Goal: Task Accomplishment & Management: Use online tool/utility

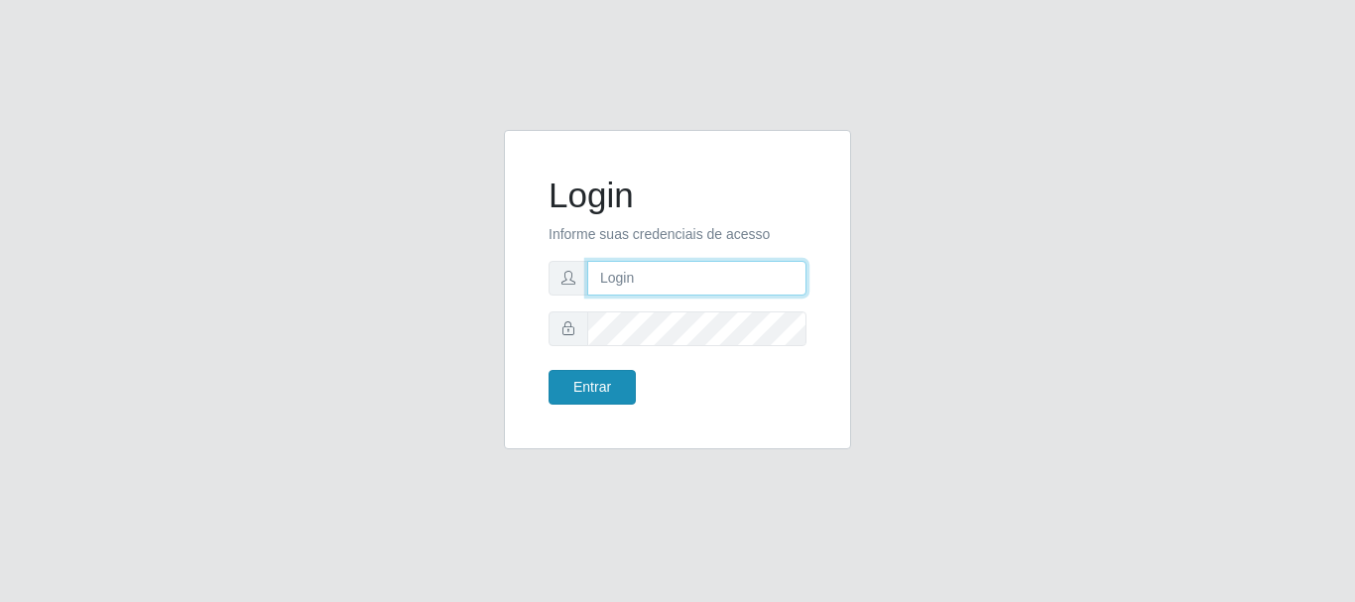
type input "[EMAIL_ADDRESS][DOMAIN_NAME]"
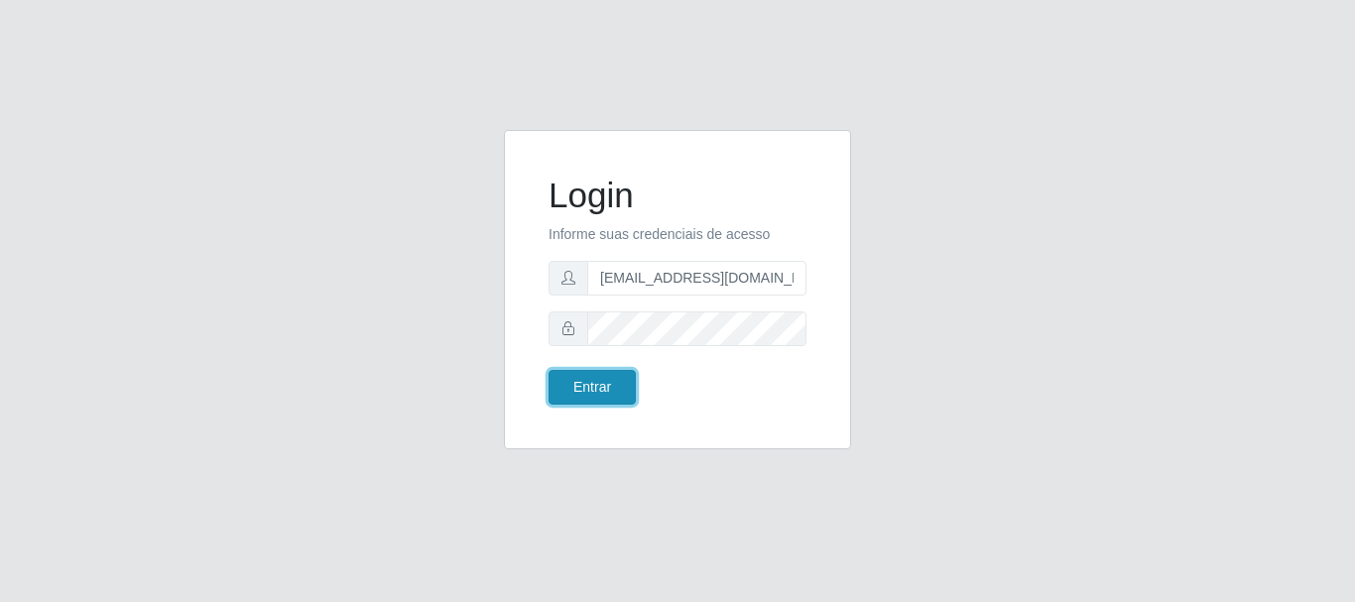
click at [613, 403] on button "Entrar" at bounding box center [592, 387] width 87 height 35
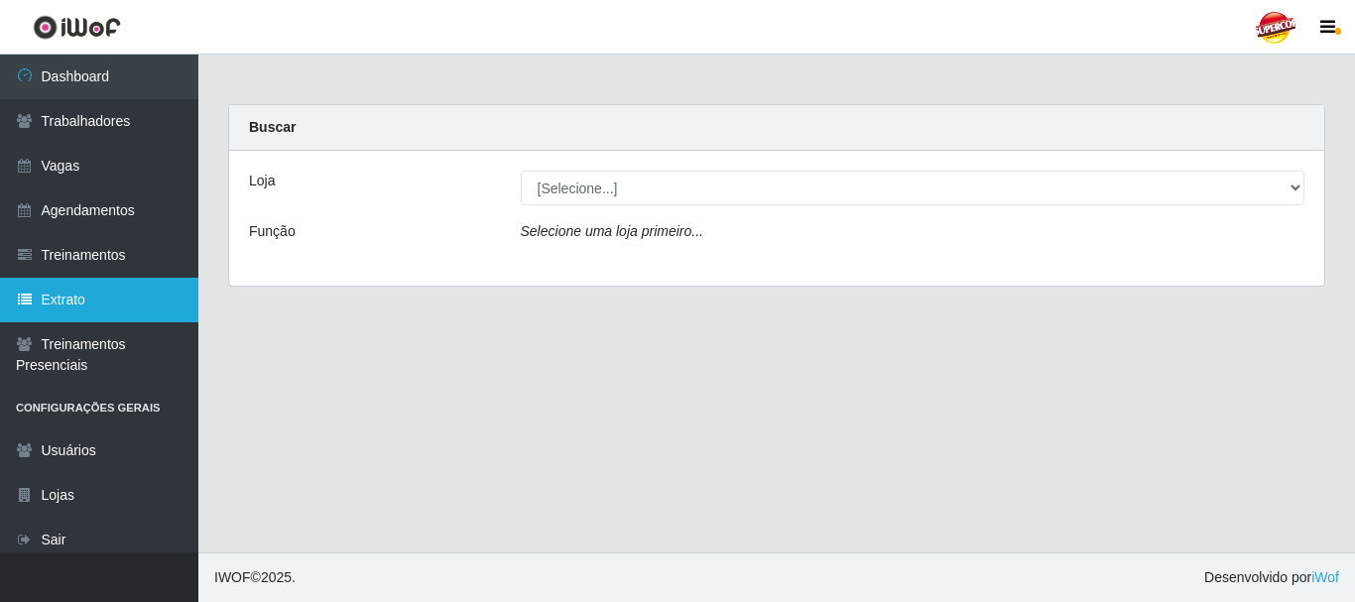
click at [39, 304] on link "Extrato" at bounding box center [99, 300] width 198 height 45
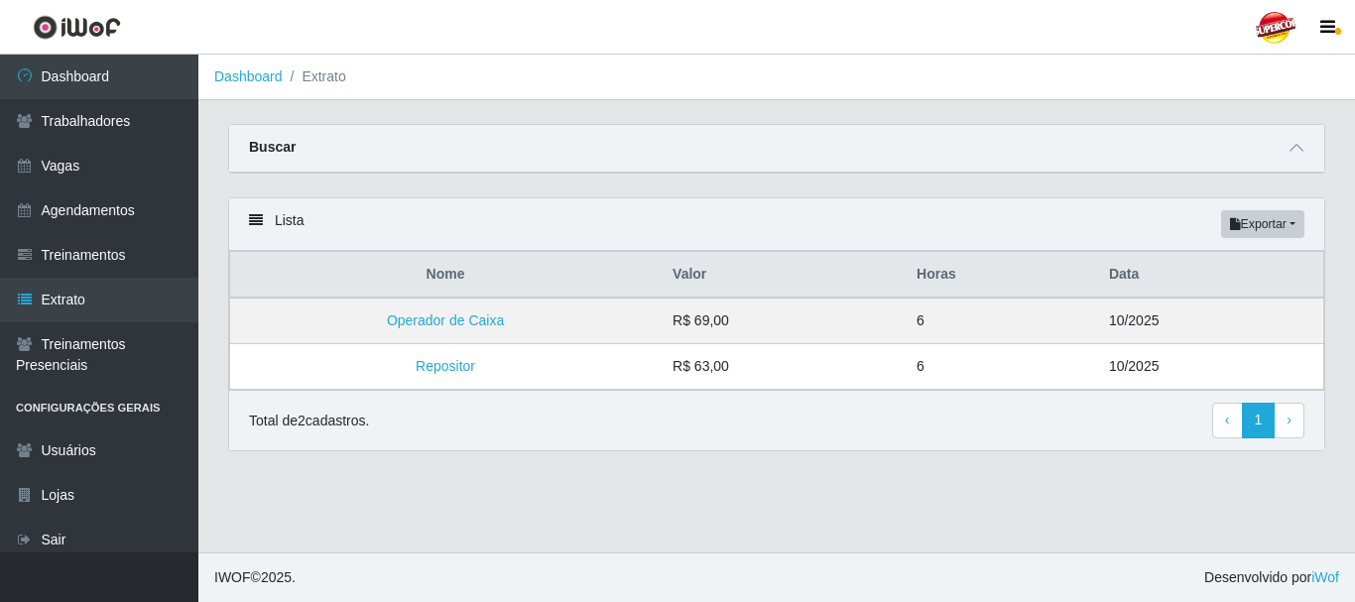
click at [258, 220] on icon at bounding box center [256, 220] width 14 height 14
click at [259, 226] on icon at bounding box center [256, 220] width 14 height 14
click at [1229, 428] on span "‹" at bounding box center [1227, 420] width 5 height 16
click at [1288, 225] on button "Exportar" at bounding box center [1262, 224] width 83 height 28
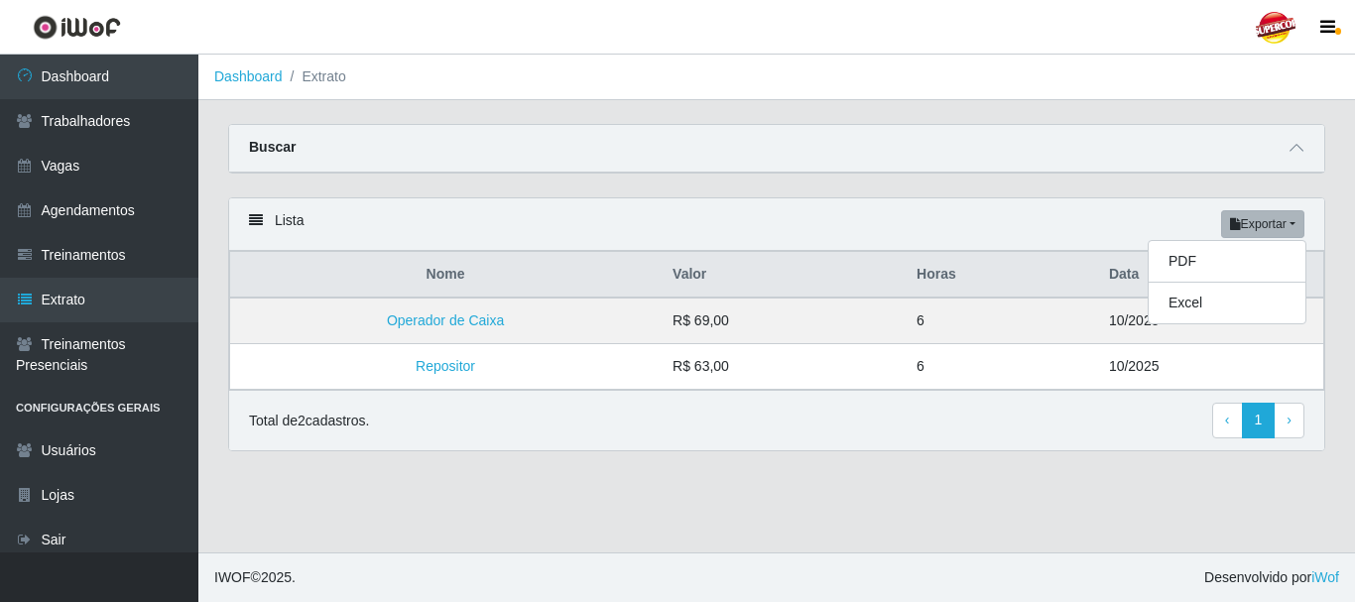
click at [891, 148] on div "Buscar" at bounding box center [776, 149] width 1095 height 48
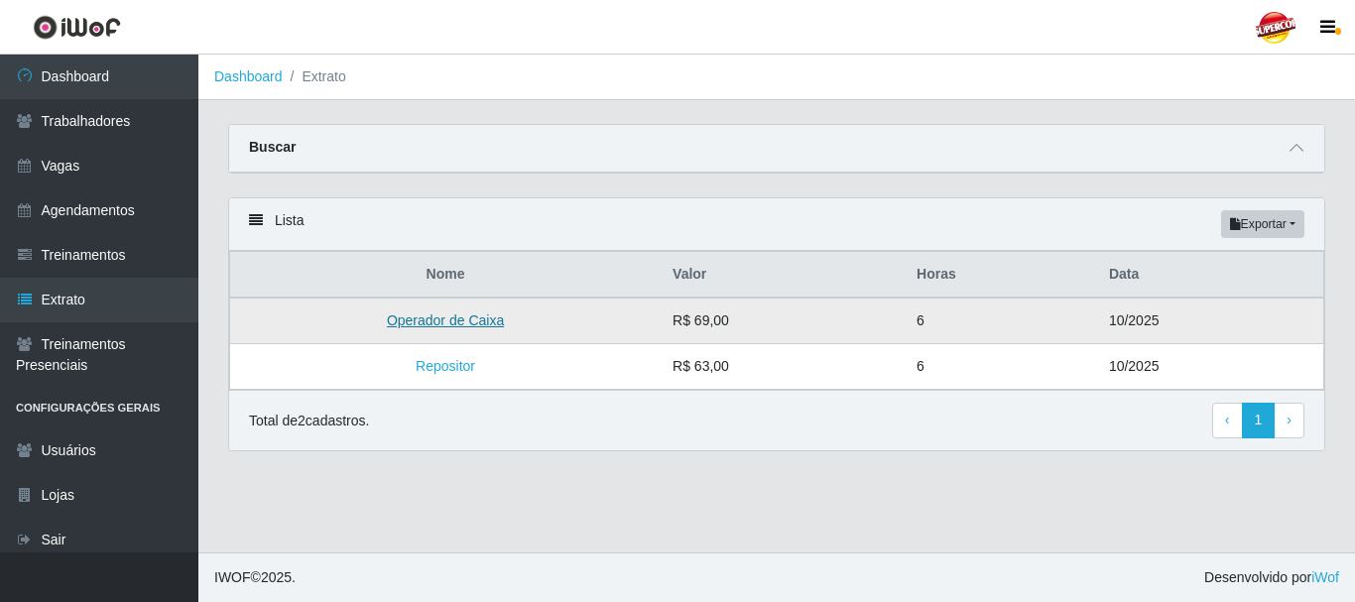
click at [401, 324] on link "Operador de Caixa" at bounding box center [445, 321] width 117 height 16
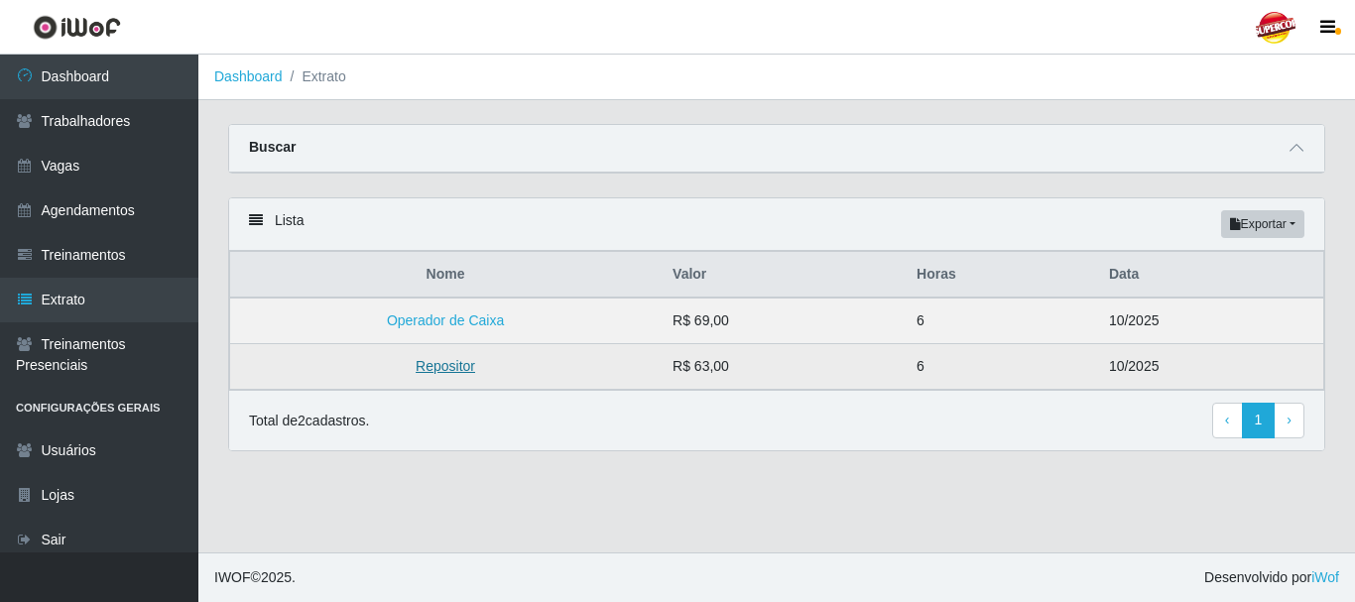
click at [462, 374] on link "Repositor" at bounding box center [446, 366] width 60 height 16
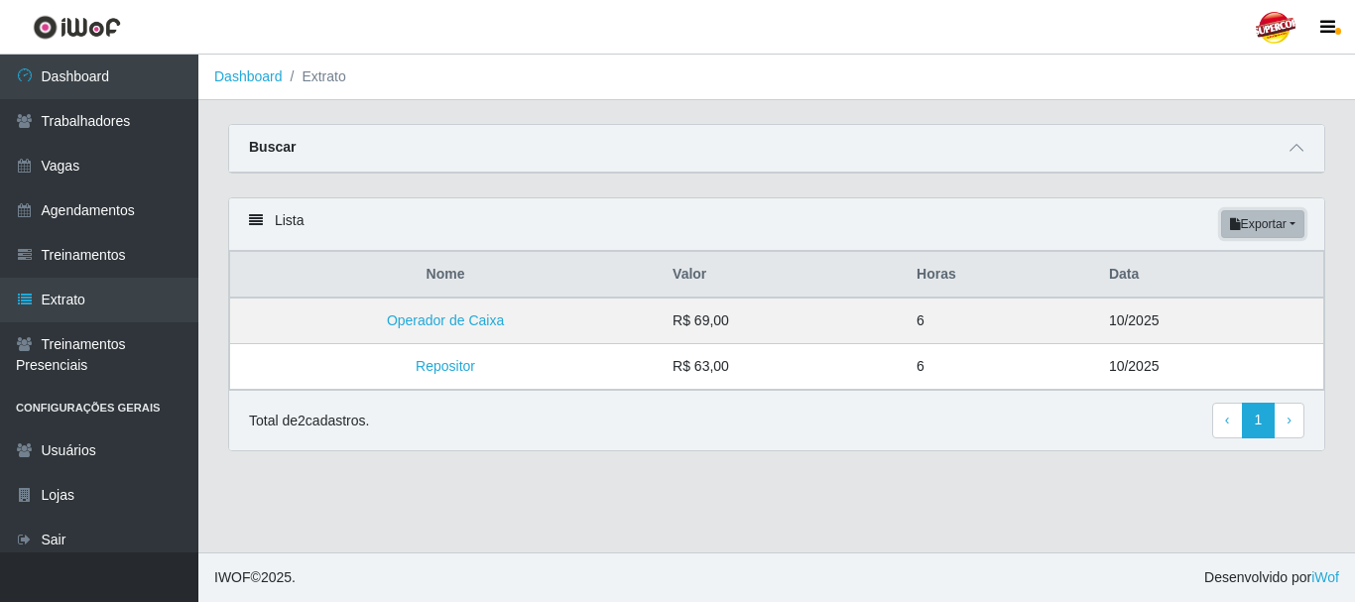
click at [1231, 233] on button "Exportar" at bounding box center [1262, 224] width 83 height 28
click at [1196, 266] on button "PDF" at bounding box center [1227, 262] width 157 height 42
